Goal: Transaction & Acquisition: Subscribe to service/newsletter

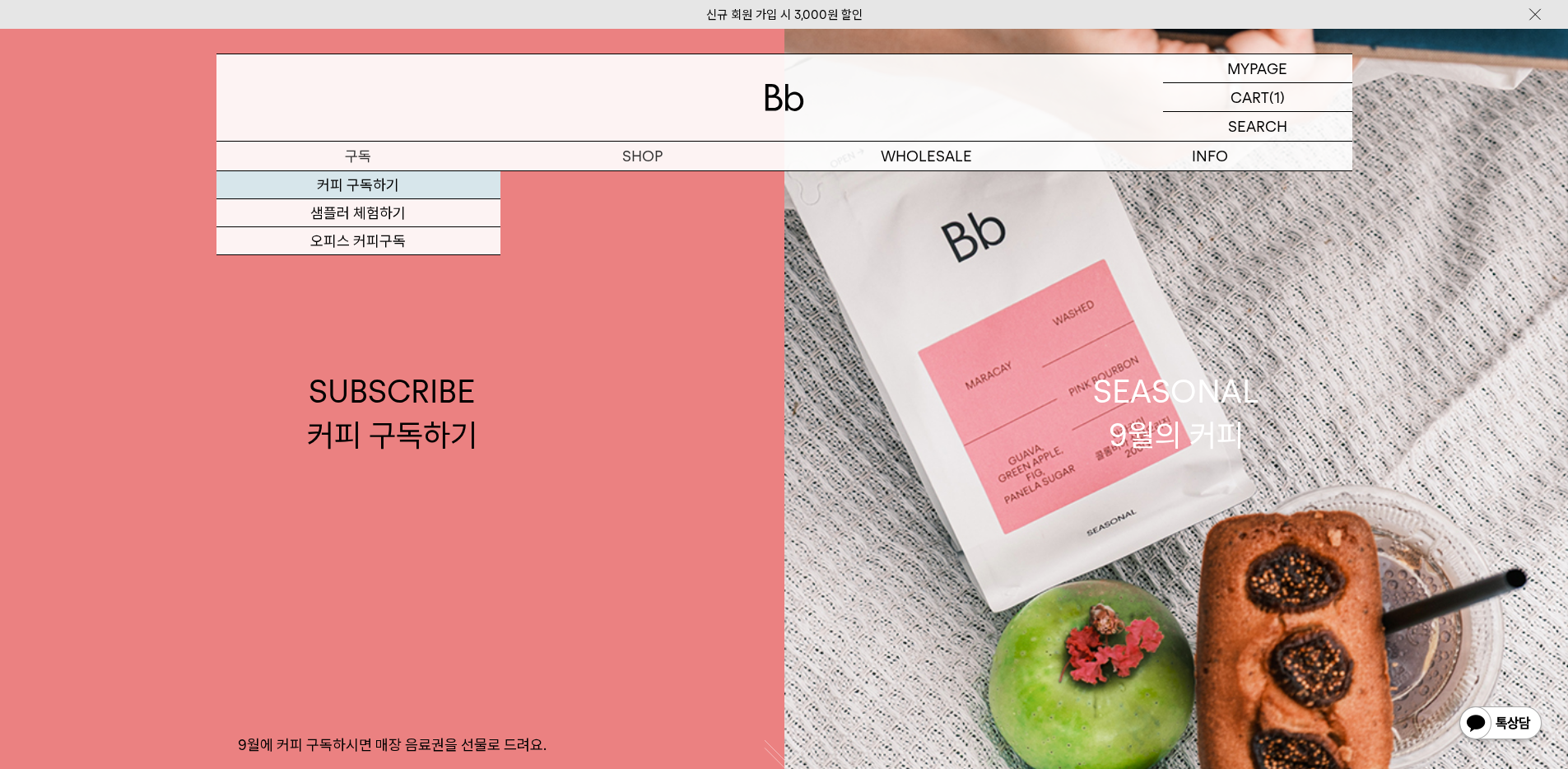
click at [367, 190] on link "커피 구독하기" at bounding box center [359, 185] width 284 height 28
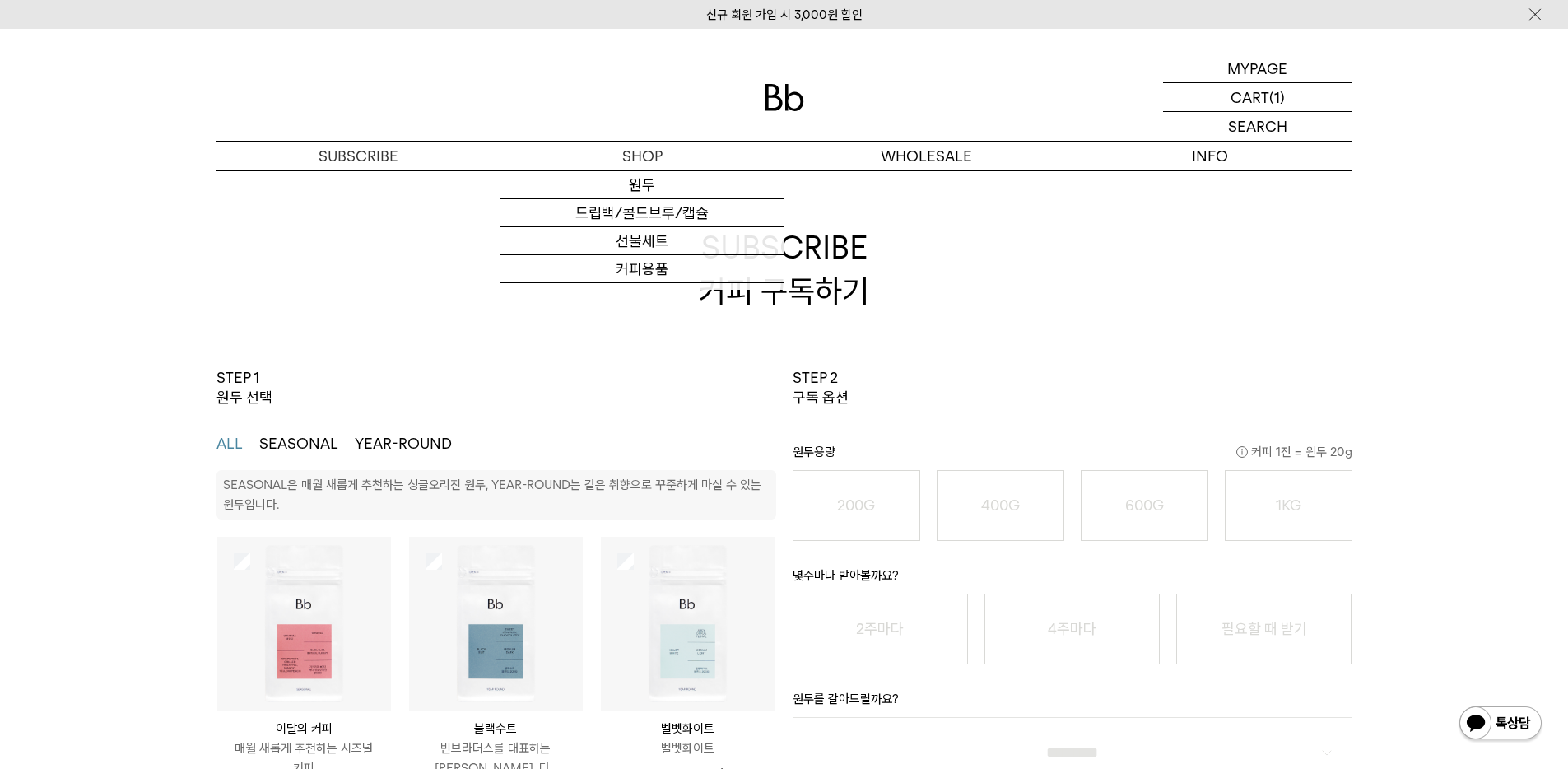
click at [787, 93] on img at bounding box center [784, 98] width 40 height 27
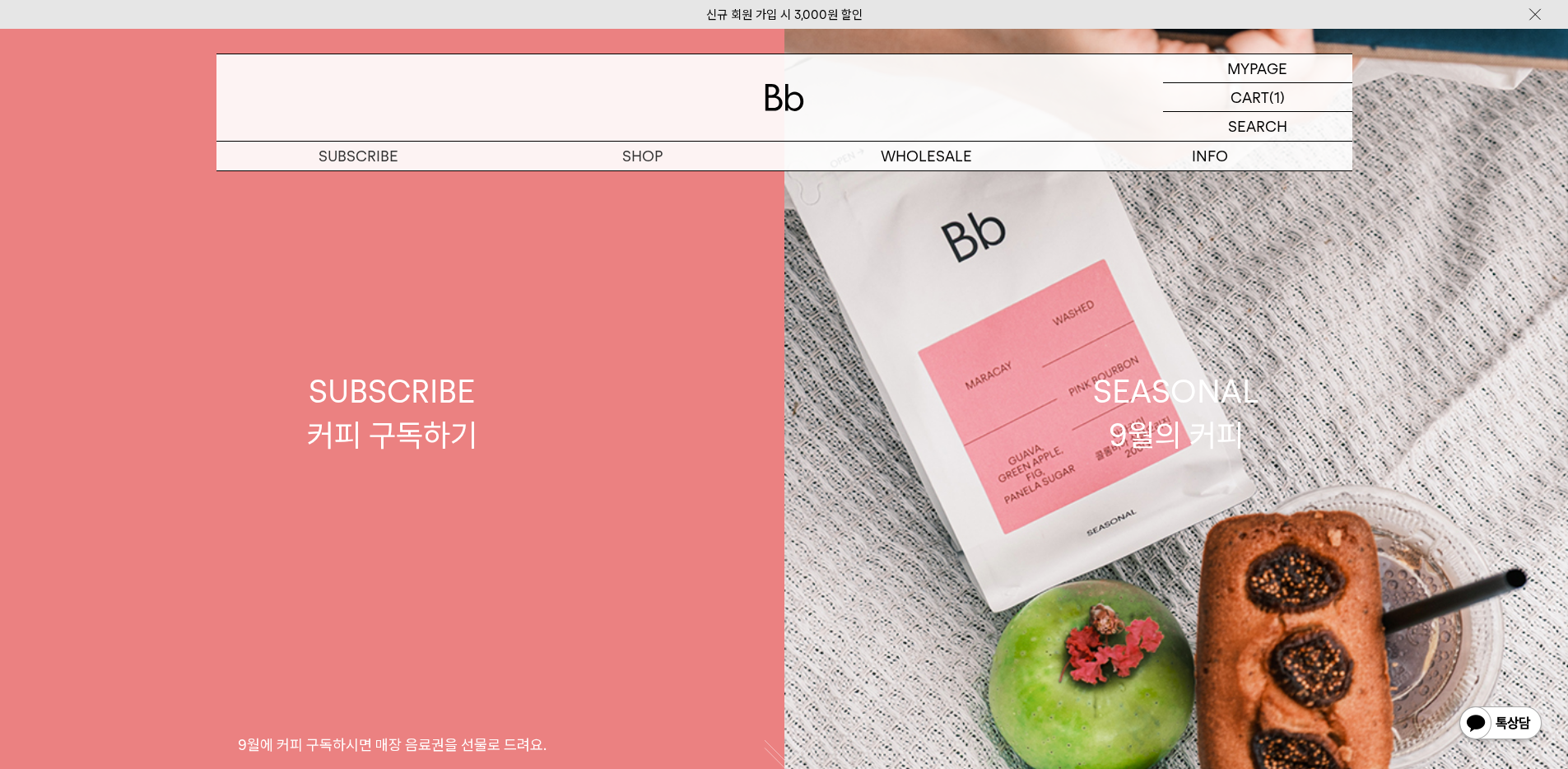
click at [382, 493] on link "SUBSCRIBE 커피 구독하기 9월에 커피 구독하시면 매장 음료권을 선물로 드려요." at bounding box center [392, 413] width 784 height 769
